Goal: Task Accomplishment & Management: Manage account settings

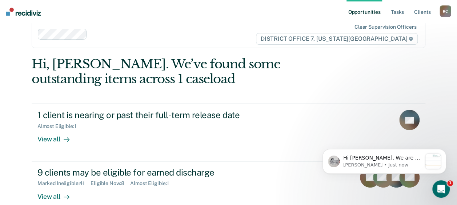
scroll to position [14, 0]
click at [401, 11] on link "Tasks" at bounding box center [397, 11] width 16 height 23
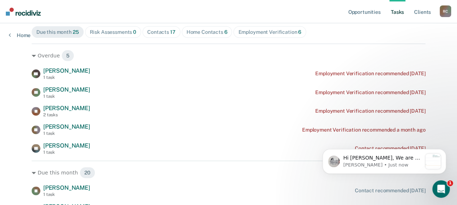
scroll to position [87, 0]
click at [164, 31] on div "Contacts 17" at bounding box center [161, 32] width 28 height 6
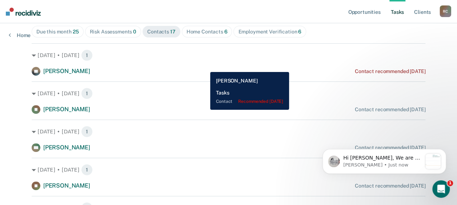
click at [205, 67] on div "KF [PERSON_NAME] Contact recommended [DATE]" at bounding box center [229, 71] width 394 height 9
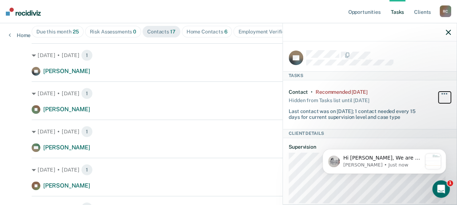
click at [438, 92] on button "button" at bounding box center [444, 98] width 12 height 12
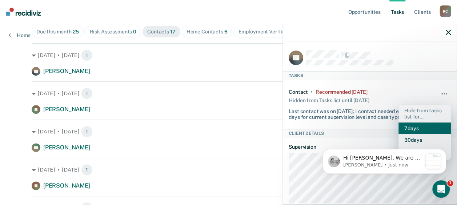
click at [411, 128] on button "7 days" at bounding box center [424, 128] width 52 height 12
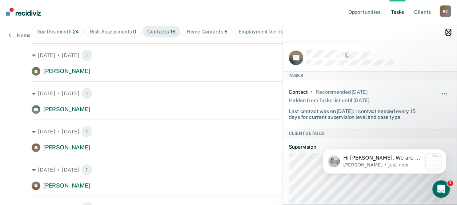
click at [447, 34] on icon "button" at bounding box center [448, 32] width 5 height 5
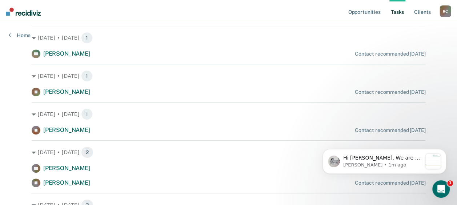
scroll to position [142, 0]
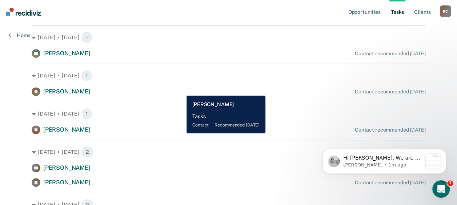
click at [181, 90] on div "JS [PERSON_NAME] Contact recommended [DATE]" at bounding box center [229, 91] width 394 height 9
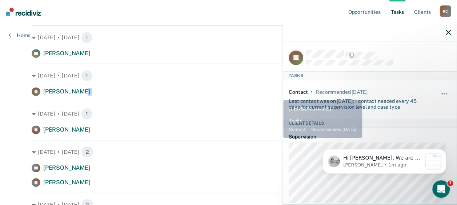
drag, startPoint x: 181, startPoint y: 90, endPoint x: 277, endPoint y: 94, distance: 96.1
click at [277, 94] on div "JS [PERSON_NAME] Contact recommended [DATE]" at bounding box center [229, 91] width 394 height 9
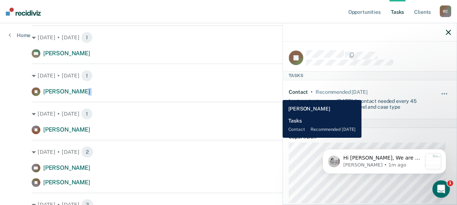
click at [277, 94] on div "JS [PERSON_NAME] Contact recommended [DATE]" at bounding box center [229, 91] width 394 height 9
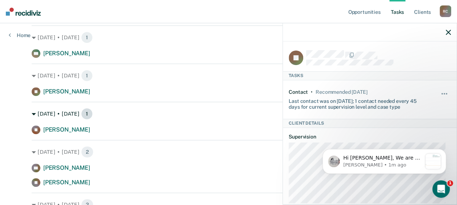
click at [203, 115] on div "[DATE] • [DATE] 1" at bounding box center [229, 114] width 394 height 12
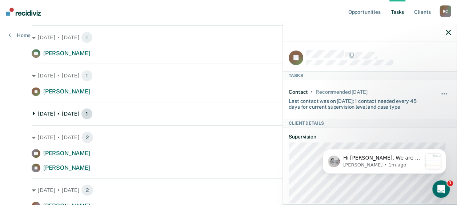
click at [203, 115] on div "[DATE] • [DATE] 1" at bounding box center [229, 114] width 394 height 12
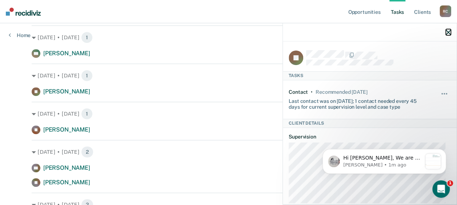
click at [446, 30] on icon "button" at bounding box center [448, 32] width 5 height 5
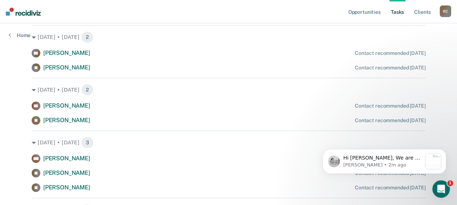
scroll to position [259, 0]
